Goal: Navigation & Orientation: Understand site structure

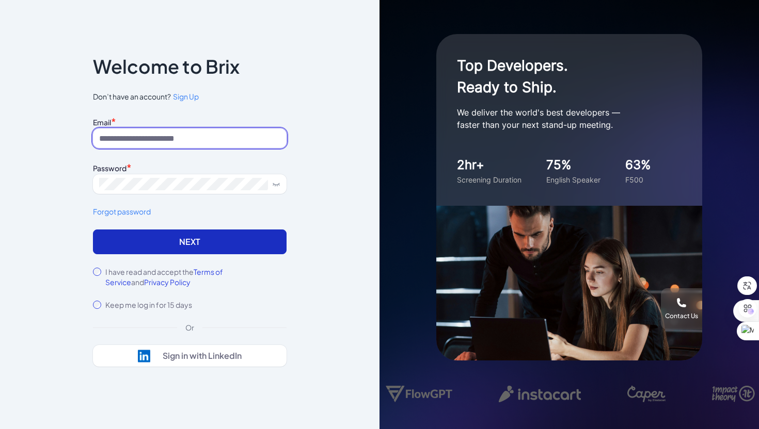
type input "**********"
click at [175, 240] on button "Next" at bounding box center [190, 242] width 194 height 25
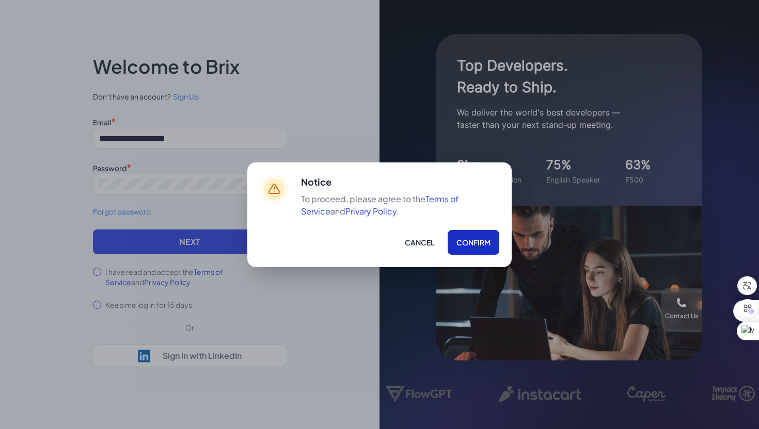
click at [466, 249] on button "Confirm" at bounding box center [473, 242] width 52 height 25
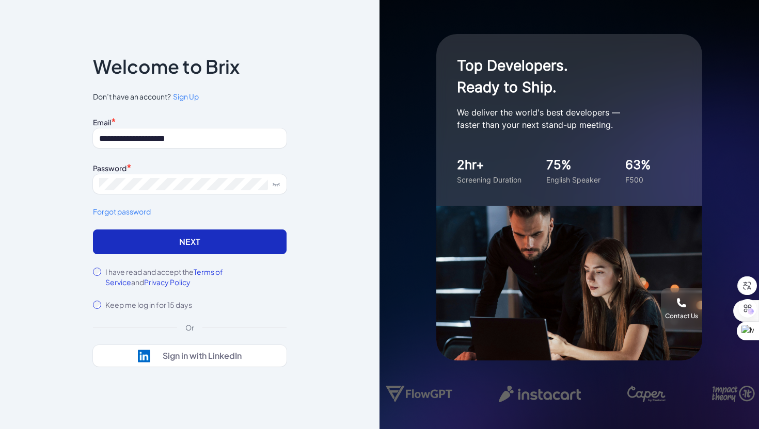
click at [192, 244] on button "Next" at bounding box center [190, 242] width 194 height 25
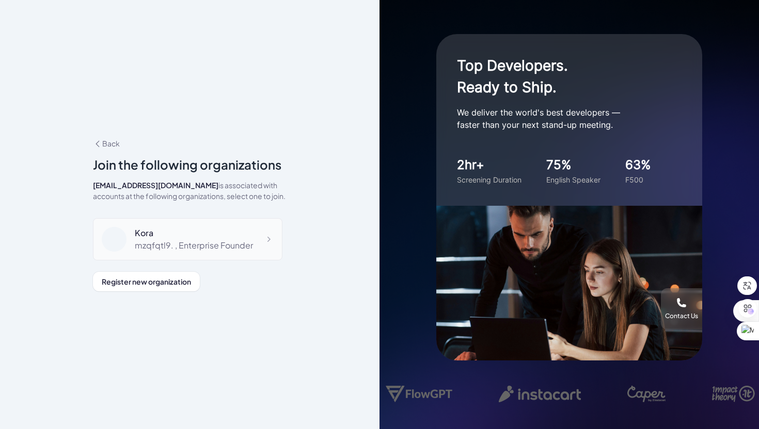
click at [240, 246] on div "mzqfqtl9. , Enterprise Founder" at bounding box center [194, 245] width 118 height 12
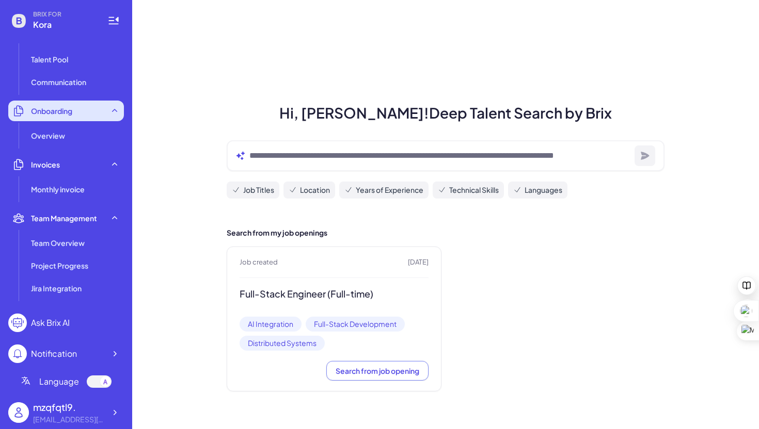
scroll to position [143, 0]
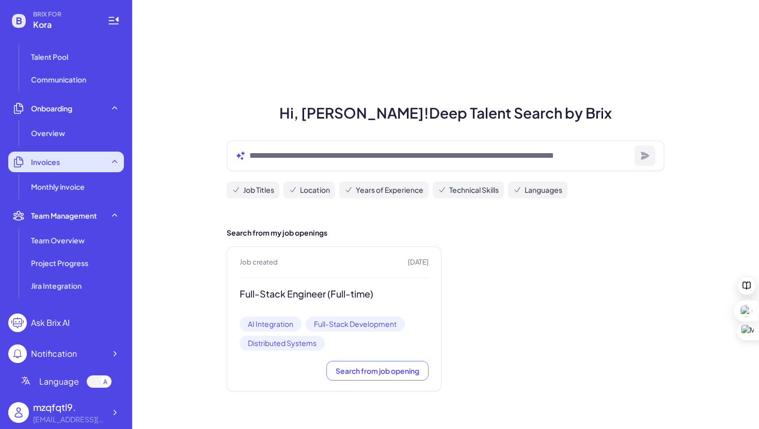
click at [72, 159] on div "Invoices" at bounding box center [66, 162] width 116 height 21
click at [71, 167] on div "Invoices" at bounding box center [66, 162] width 116 height 21
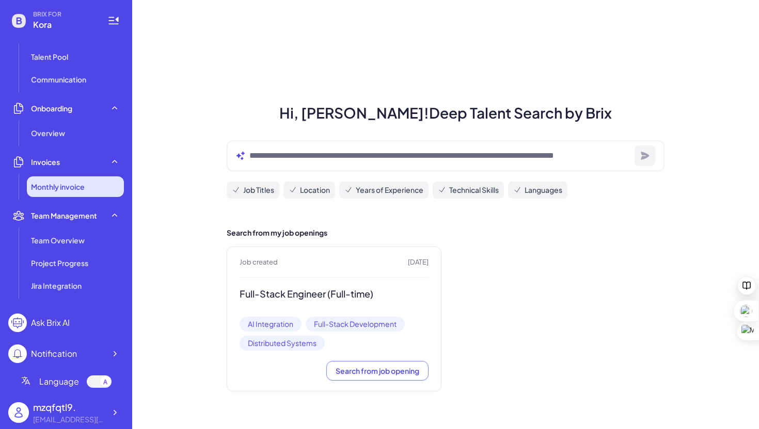
click at [62, 189] on span "Monthly invoice" at bounding box center [58, 187] width 54 height 10
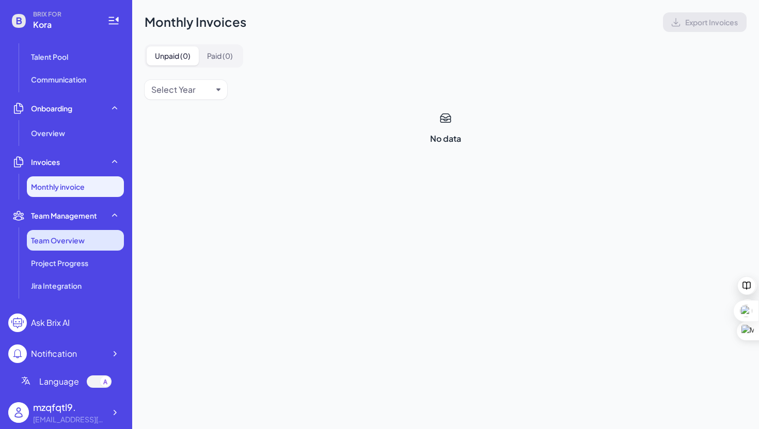
click at [48, 250] on li "Team Overview" at bounding box center [75, 240] width 97 height 21
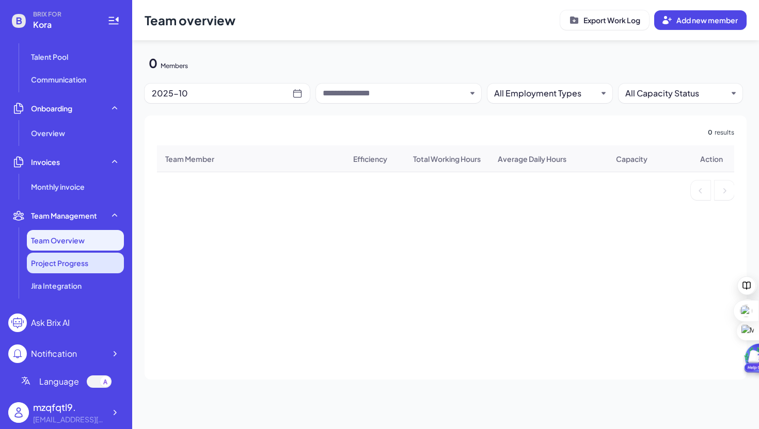
click at [74, 265] on span "Project Progress" at bounding box center [59, 263] width 57 height 10
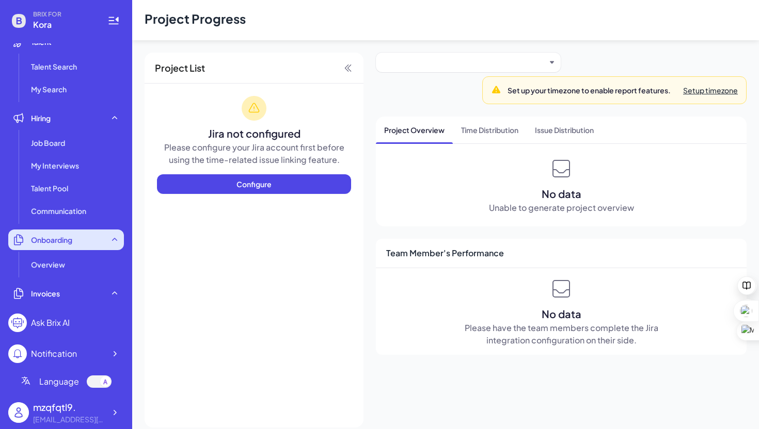
scroll to position [120, 0]
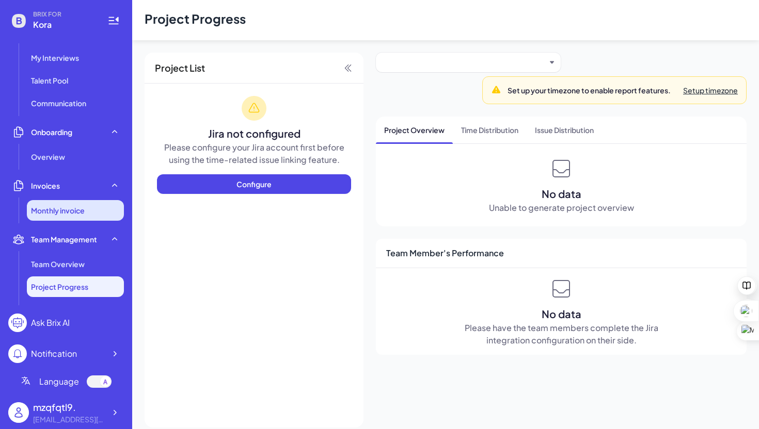
click at [77, 206] on span "Monthly invoice" at bounding box center [58, 210] width 54 height 10
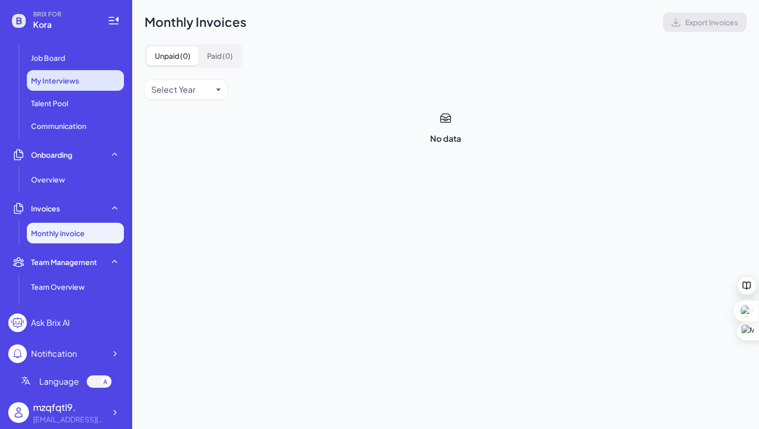
scroll to position [151, 0]
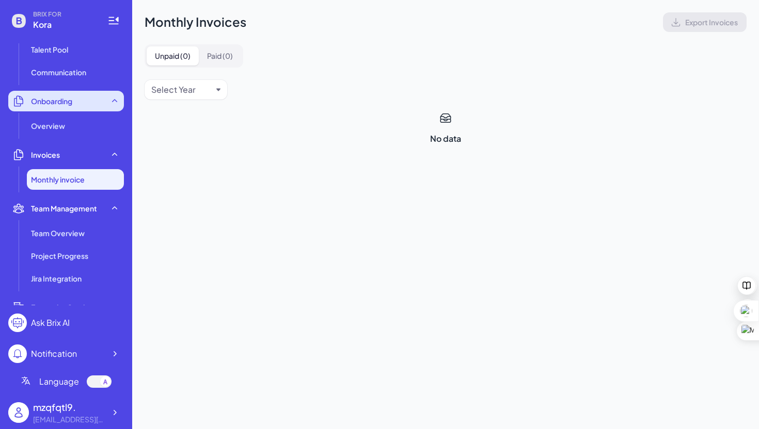
click at [57, 107] on div "Onboarding" at bounding box center [66, 101] width 116 height 21
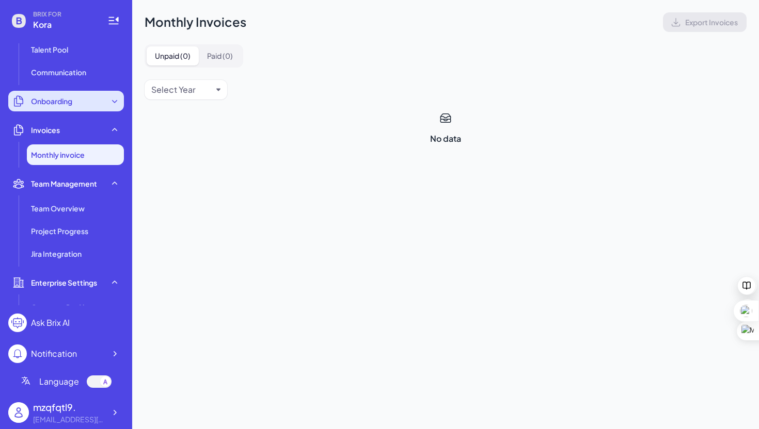
click at [64, 94] on div "Onboarding" at bounding box center [66, 101] width 116 height 21
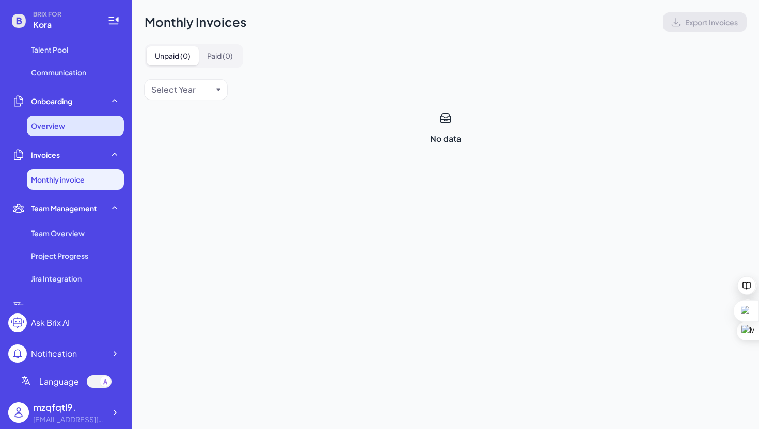
click at [64, 121] on span "Overview" at bounding box center [48, 126] width 34 height 10
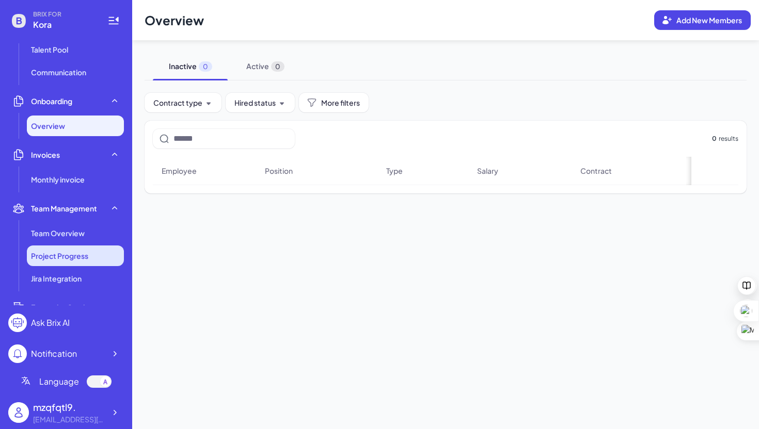
scroll to position [188, 0]
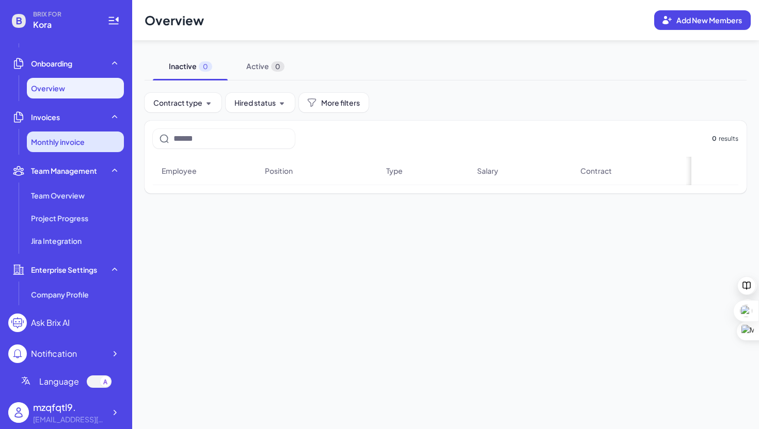
click at [68, 137] on span "Monthly invoice" at bounding box center [58, 142] width 54 height 10
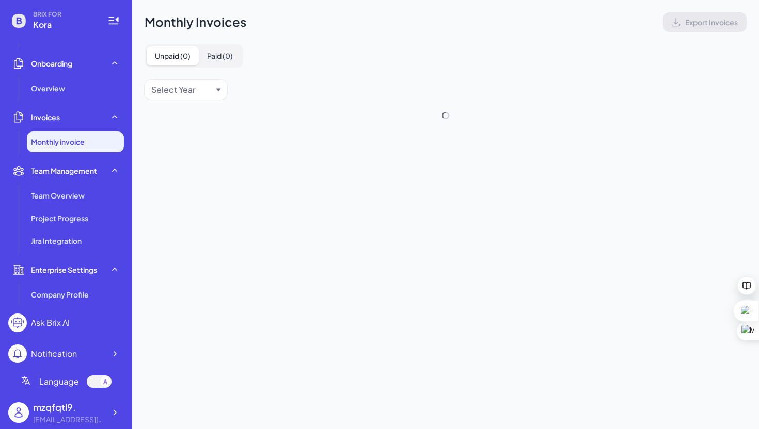
click at [215, 50] on button "Paid ( 0 )" at bounding box center [220, 55] width 42 height 19
click at [160, 54] on button "Unpaid ( 0 )" at bounding box center [173, 55] width 52 height 19
click at [200, 88] on div "Select Year" at bounding box center [181, 90] width 61 height 12
click at [282, 53] on div "Monthly Invoices Export Invoices Unpaid ( 0 ) Paid ( 0 ) Select Year No data" at bounding box center [445, 78] width 626 height 157
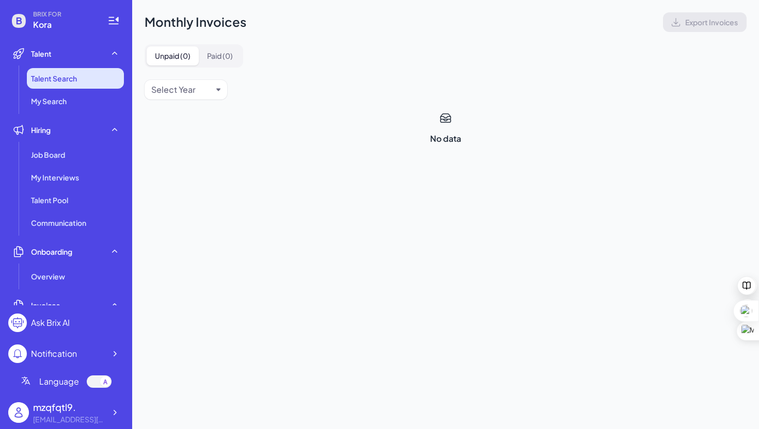
click at [63, 79] on span "Talent Search" at bounding box center [54, 78] width 46 height 10
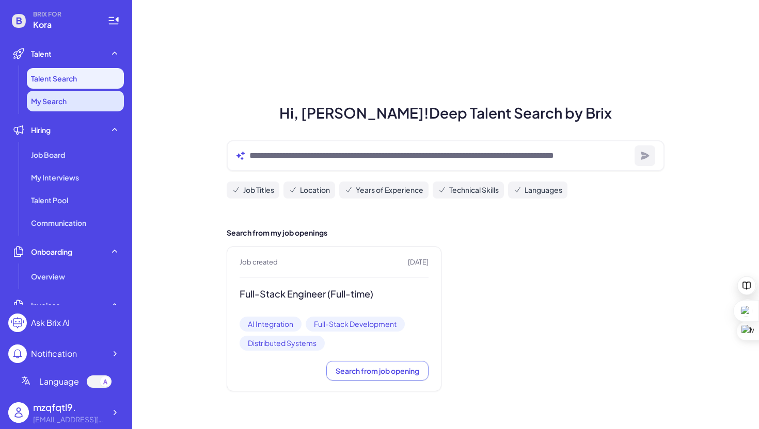
click at [62, 105] on span "My Search" at bounding box center [49, 101] width 36 height 10
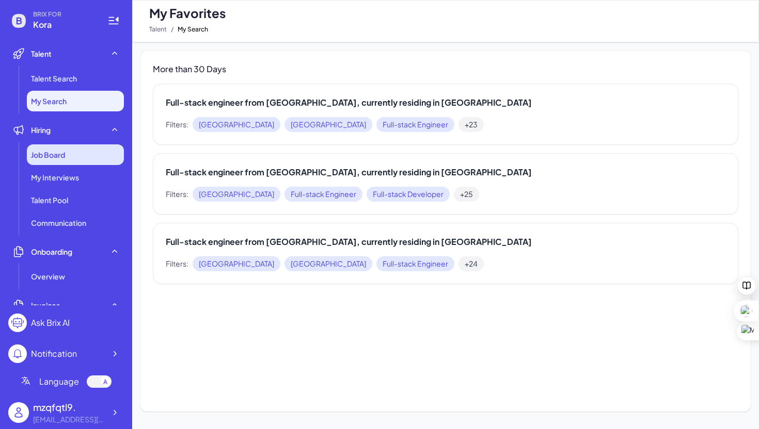
click at [63, 152] on span "Job Board" at bounding box center [48, 155] width 34 height 10
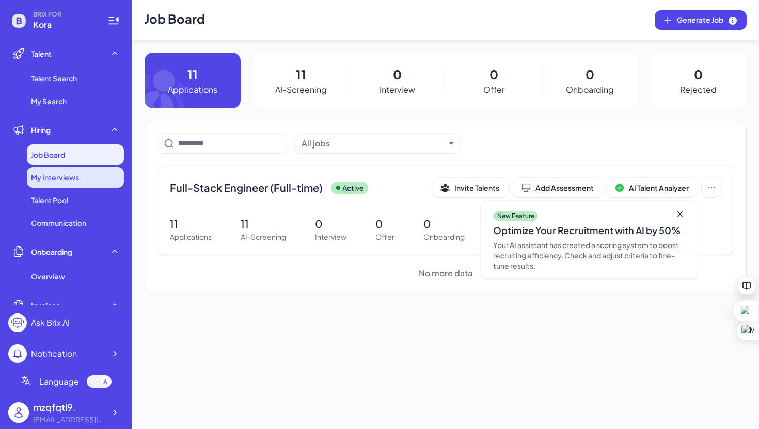
click at [68, 177] on span "My Interviews" at bounding box center [55, 177] width 48 height 10
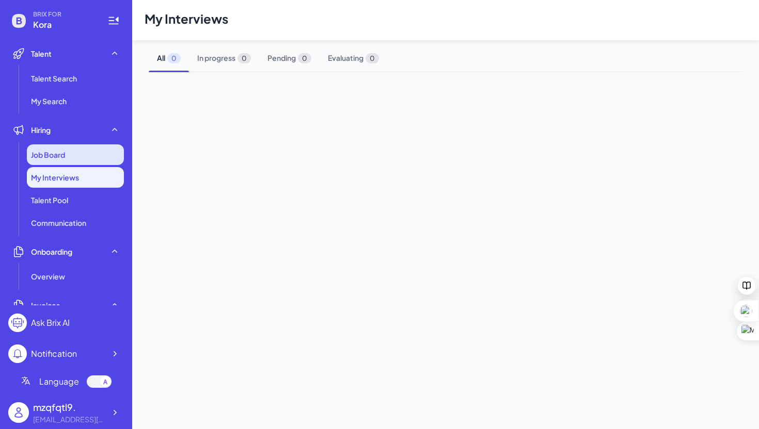
click at [66, 164] on div "Job Board" at bounding box center [75, 154] width 97 height 21
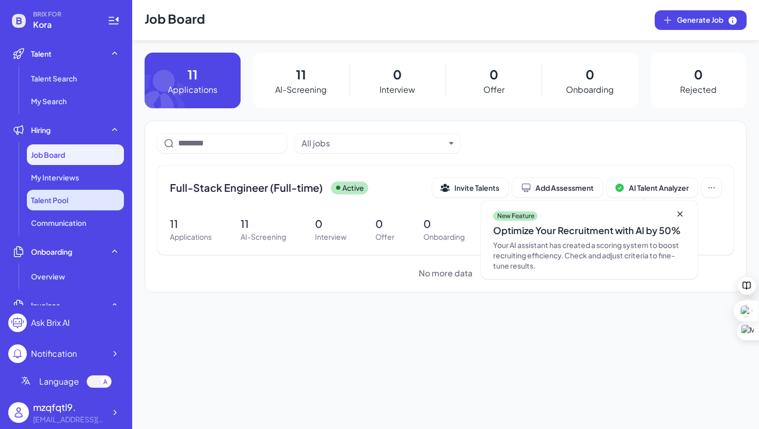
click at [60, 204] on span "Talent Pool" at bounding box center [49, 200] width 37 height 10
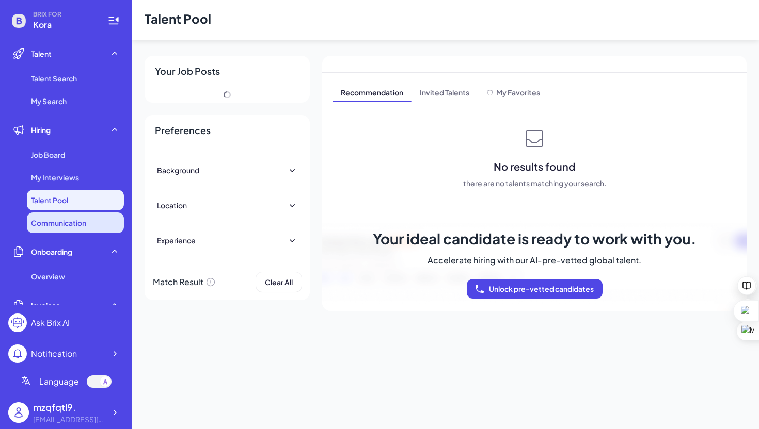
click at [62, 227] on span "Communication" at bounding box center [58, 223] width 55 height 10
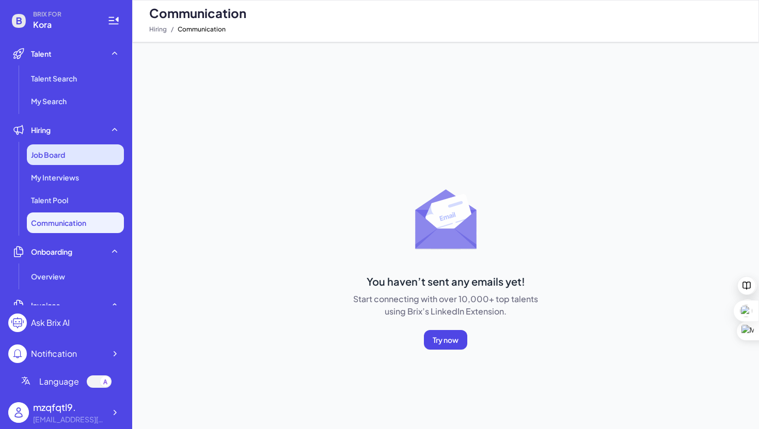
click at [49, 154] on span "Job Board" at bounding box center [48, 155] width 34 height 10
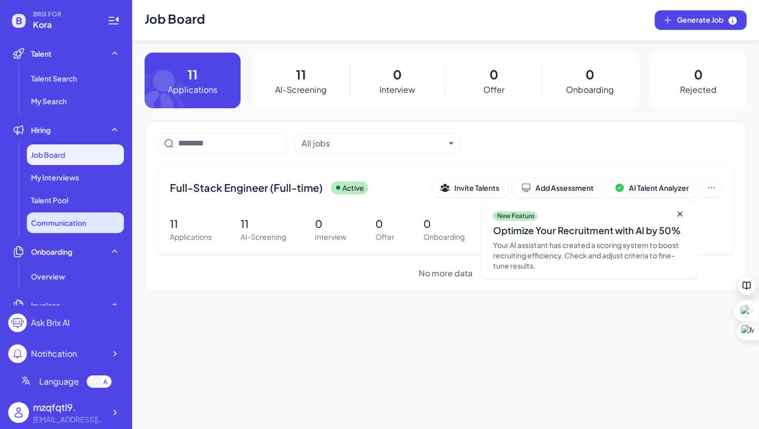
click at [85, 215] on li "Communication" at bounding box center [75, 223] width 97 height 21
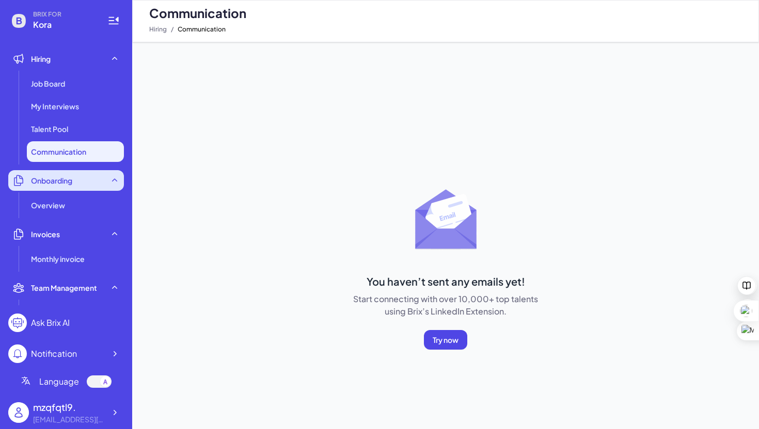
scroll to position [86, 0]
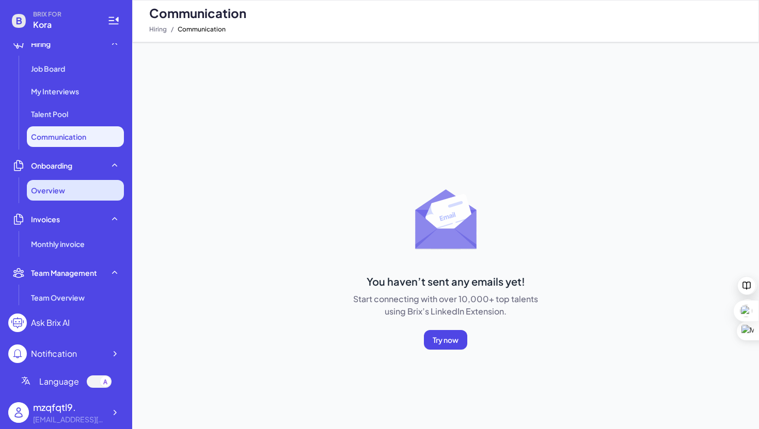
click at [62, 186] on span "Overview" at bounding box center [48, 190] width 34 height 10
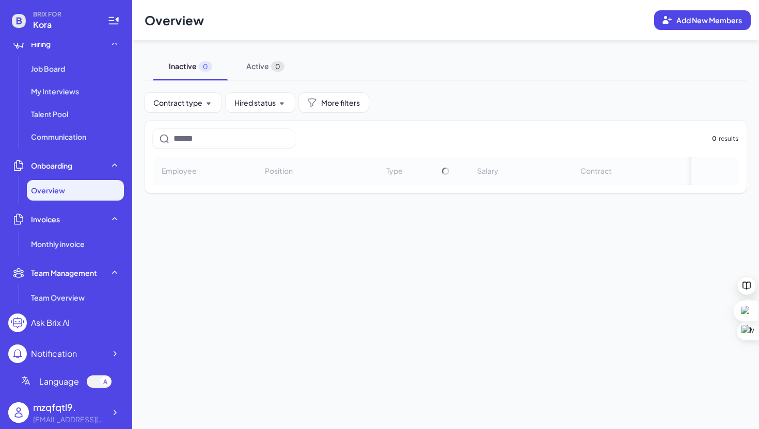
scroll to position [164, 0]
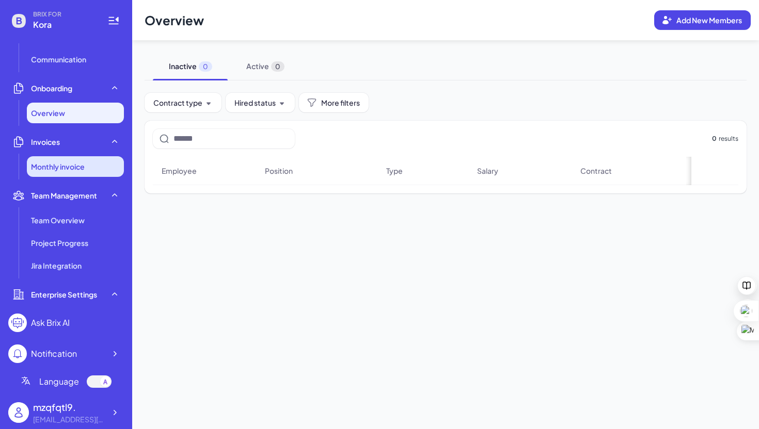
click at [70, 160] on li "Monthly invoice" at bounding box center [75, 166] width 97 height 21
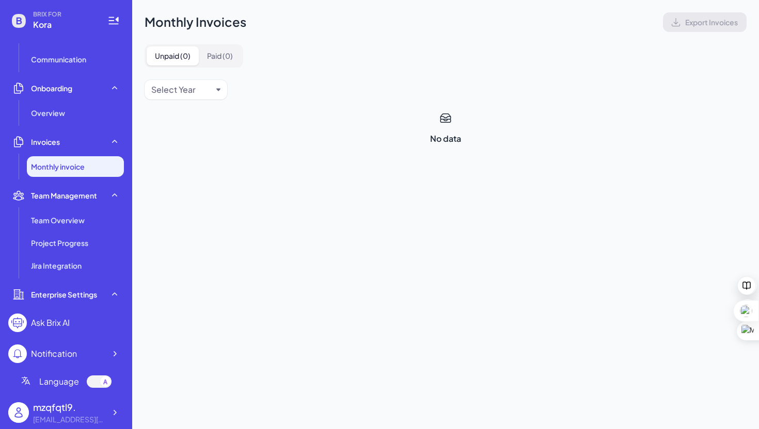
click at [75, 207] on li "Team Management Team Overview Project Progress Jira Integration" at bounding box center [66, 230] width 116 height 91
click at [74, 218] on span "Team Overview" at bounding box center [58, 220] width 54 height 10
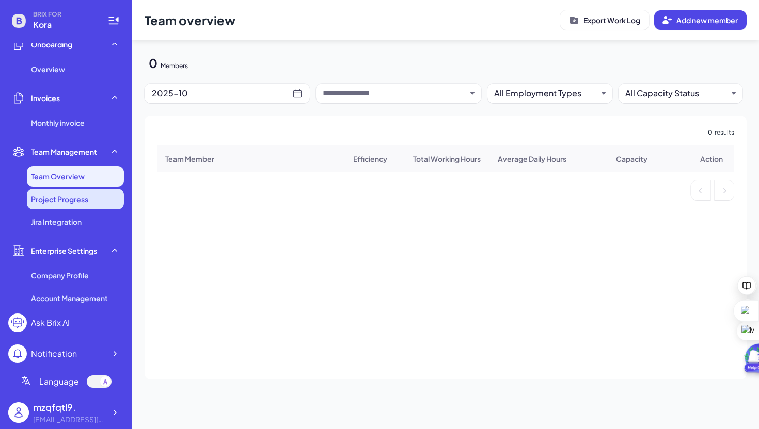
scroll to position [219, 0]
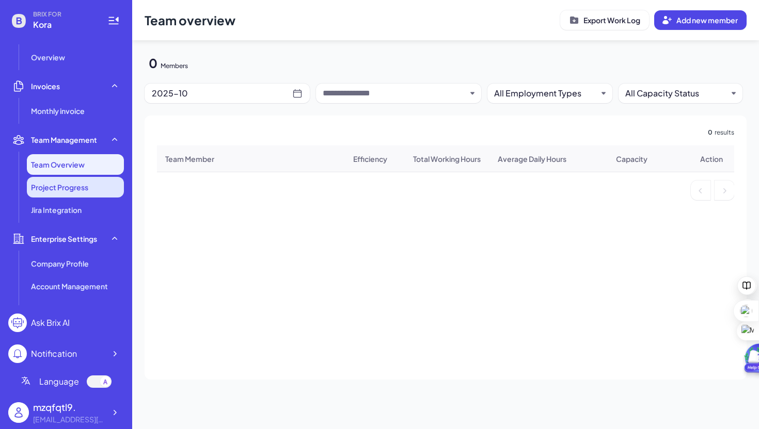
click at [76, 189] on span "Project Progress" at bounding box center [59, 187] width 57 height 10
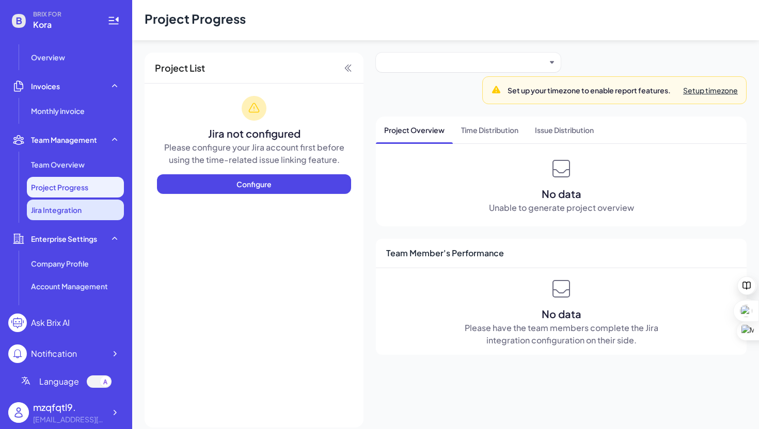
click at [72, 217] on li "Jira Integration" at bounding box center [75, 210] width 97 height 21
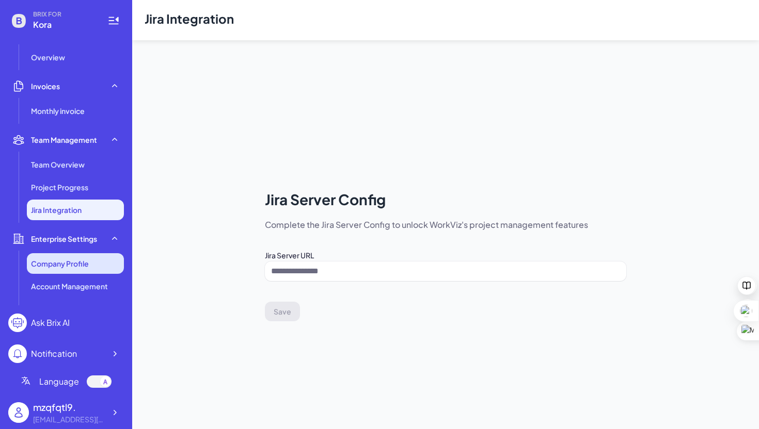
scroll to position [281, 0]
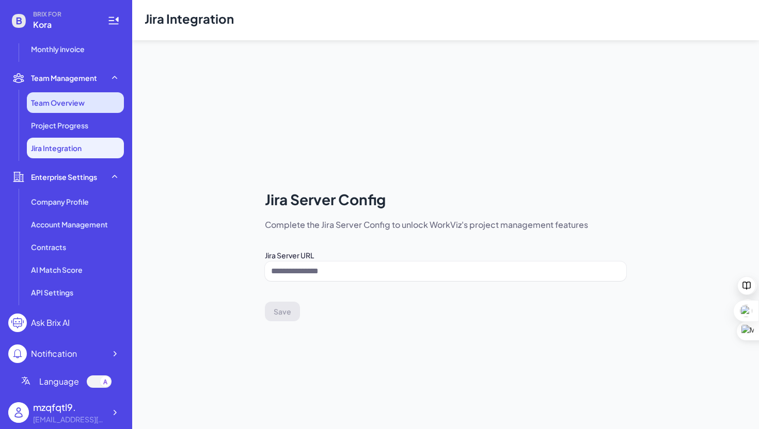
click at [62, 109] on li "Team Overview" at bounding box center [75, 102] width 97 height 21
